Goal: Find specific page/section: Find specific page/section

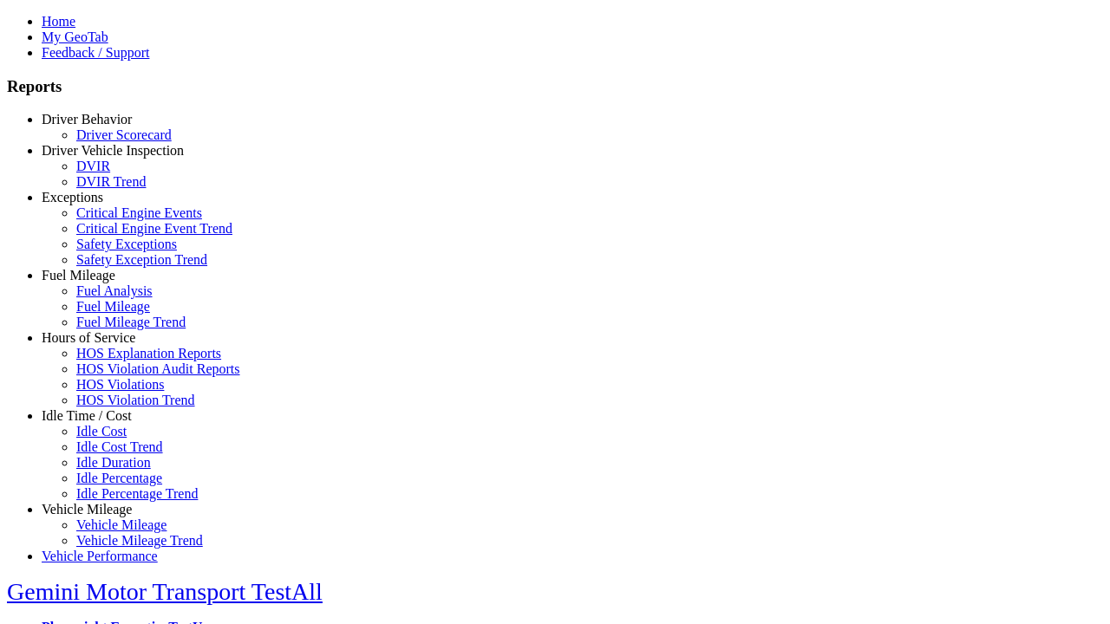
click at [100, 127] on link "Driver Behavior" at bounding box center [87, 119] width 90 height 15
click at [113, 142] on link "Driver Scorecard" at bounding box center [123, 134] width 95 height 15
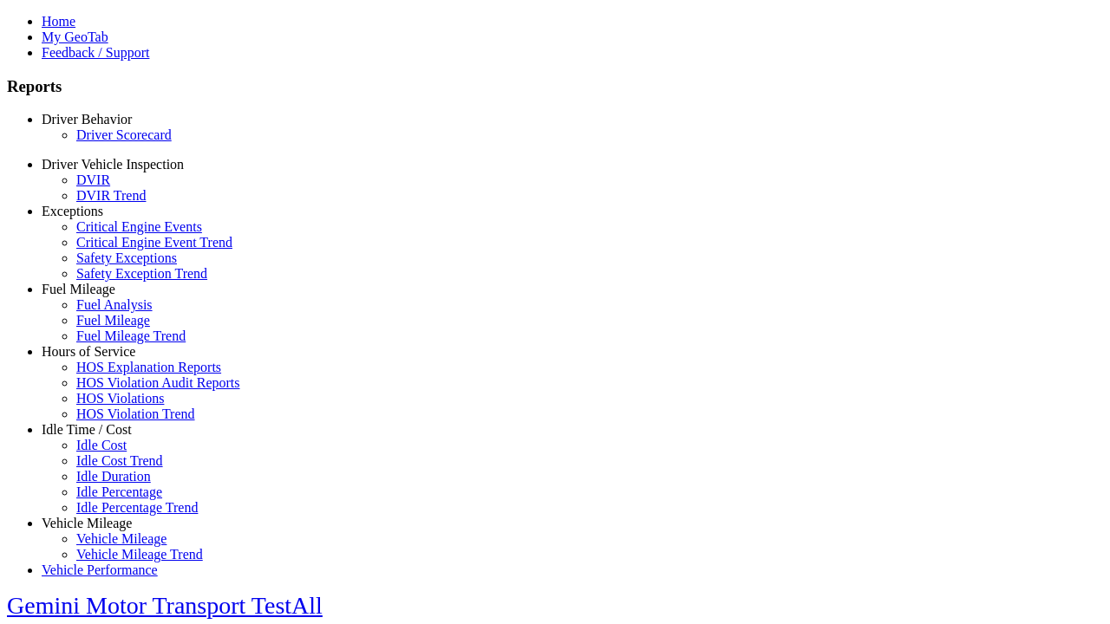
scroll to position [428, 0]
